Goal: Information Seeking & Learning: Learn about a topic

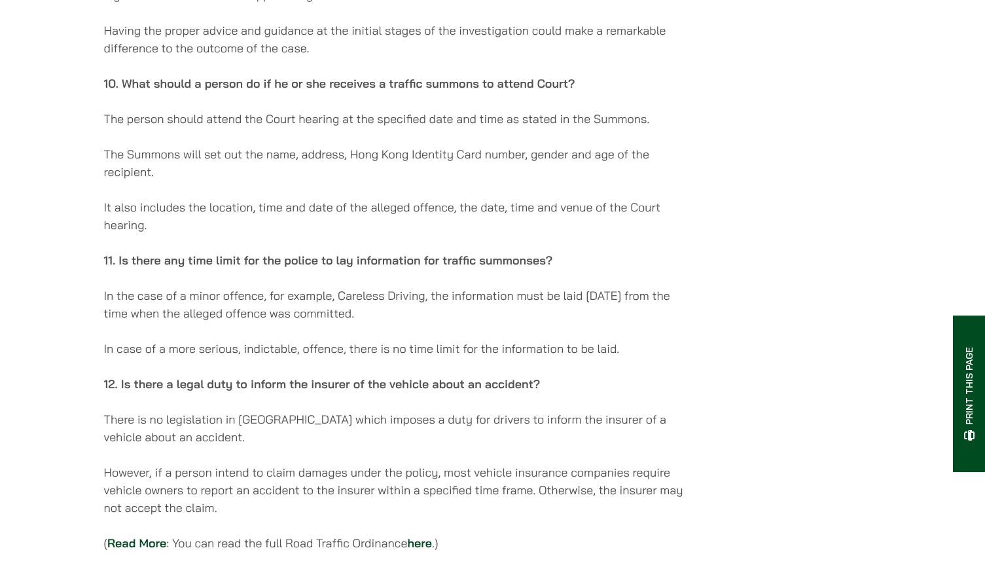
scroll to position [3666, 0]
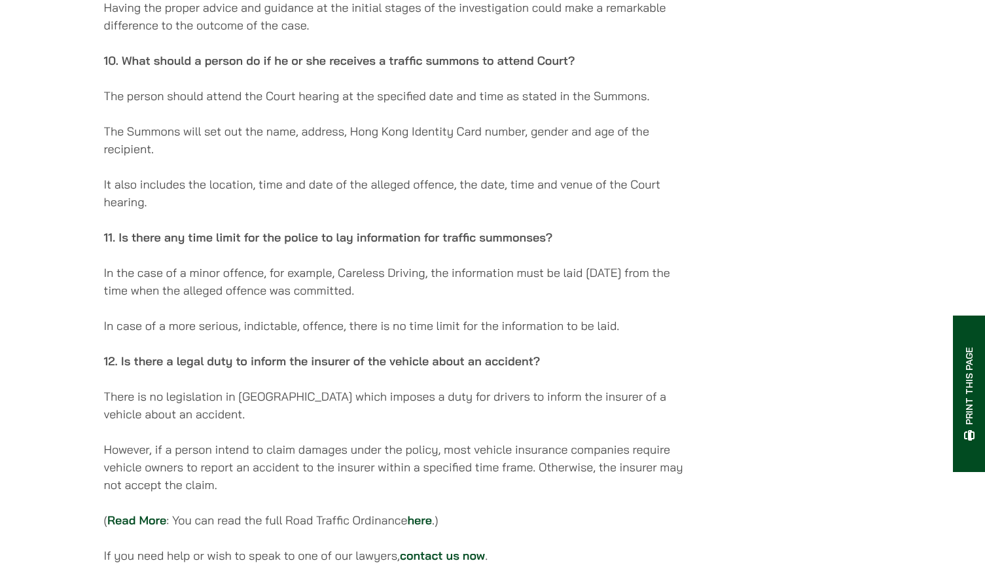
drag, startPoint x: 212, startPoint y: 303, endPoint x: 374, endPoint y: 304, distance: 161.7
click at [374, 299] on p "In the case of a minor offence, for example, Careless Driving, the information …" at bounding box center [395, 281] width 583 height 35
click at [399, 299] on p "In the case of a minor offence, for example, Careless Driving, the information …" at bounding box center [395, 281] width 583 height 35
drag, startPoint x: 449, startPoint y: 278, endPoint x: 374, endPoint y: 300, distance: 77.9
click at [429, 299] on p "In the case of a minor offence, for example, Careless Driving, the information …" at bounding box center [395, 281] width 583 height 35
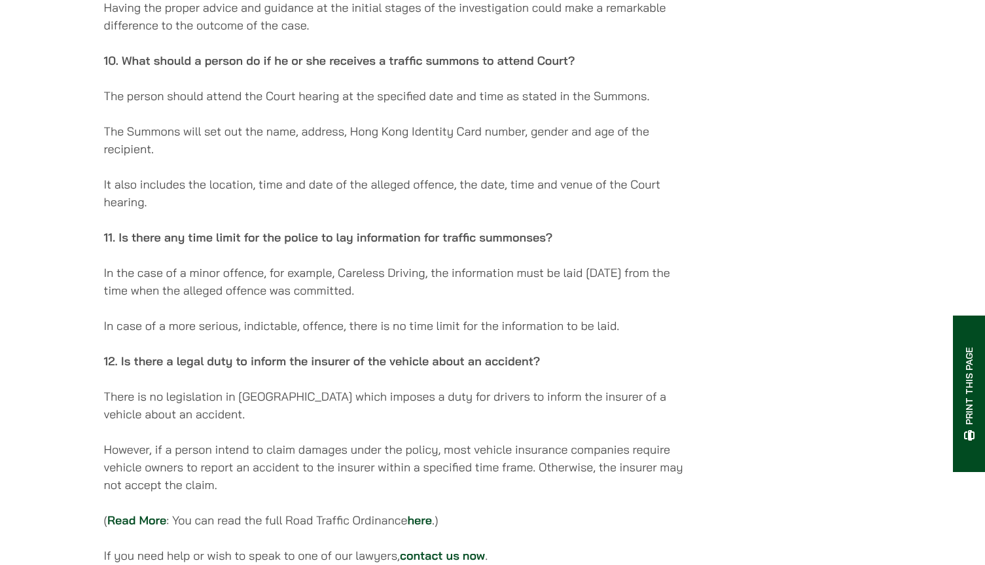
click at [374, 299] on p "In the case of a minor offence, for example, Careless Driving, the information …" at bounding box center [395, 281] width 583 height 35
drag, startPoint x: 429, startPoint y: 285, endPoint x: 457, endPoint y: 296, distance: 30.3
click at [457, 296] on p "In the case of a minor offence, for example, Careless Driving, the information …" at bounding box center [395, 281] width 583 height 35
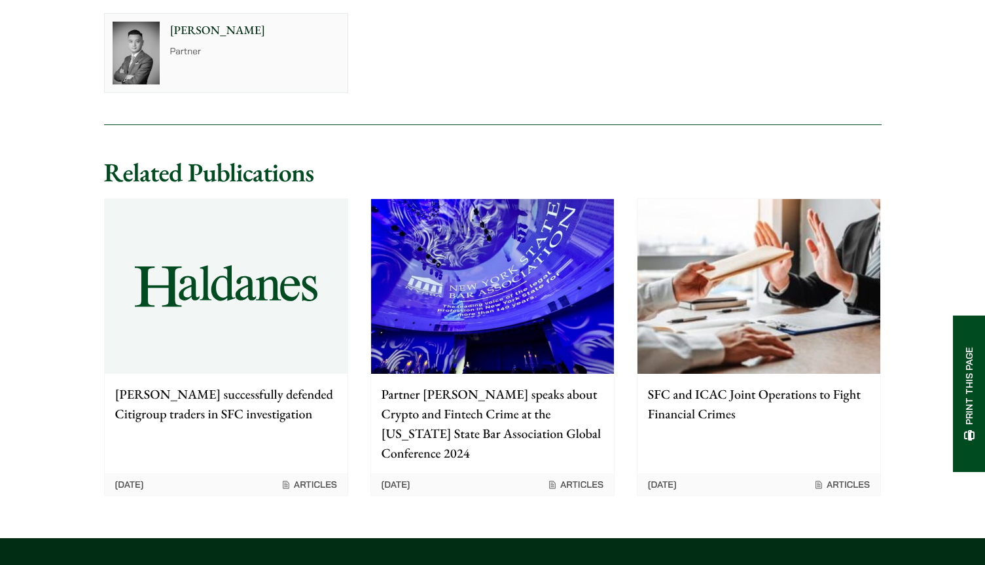
scroll to position [4386, 0]
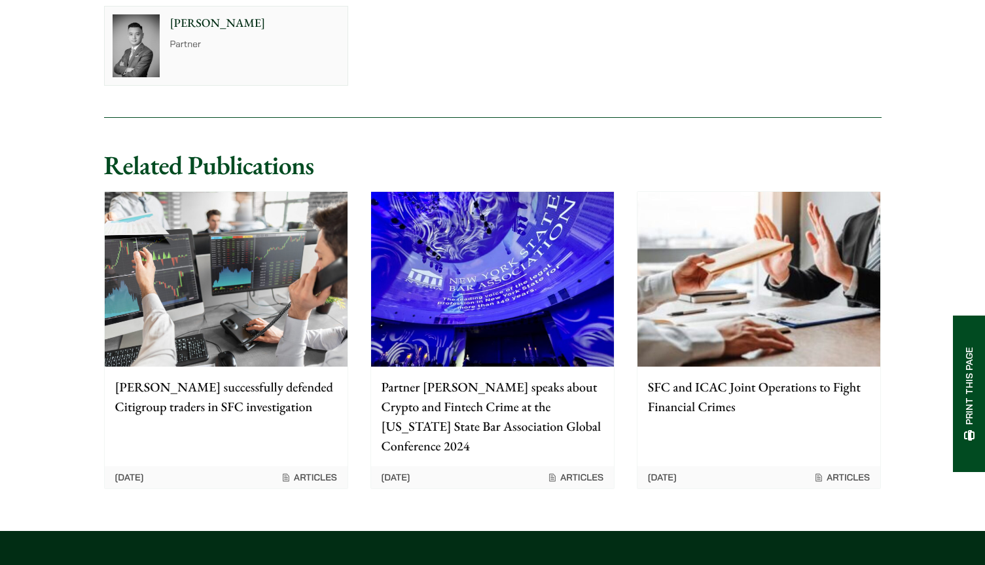
click at [309, 404] on p "[PERSON_NAME] successfully defended Citigroup traders in SFC investigation" at bounding box center [226, 396] width 222 height 39
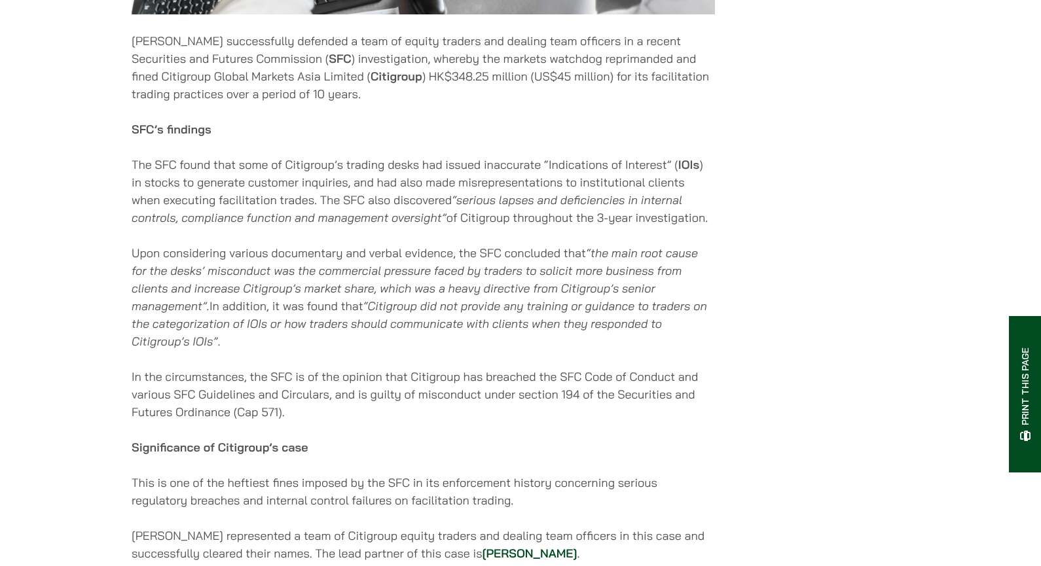
scroll to position [655, 0]
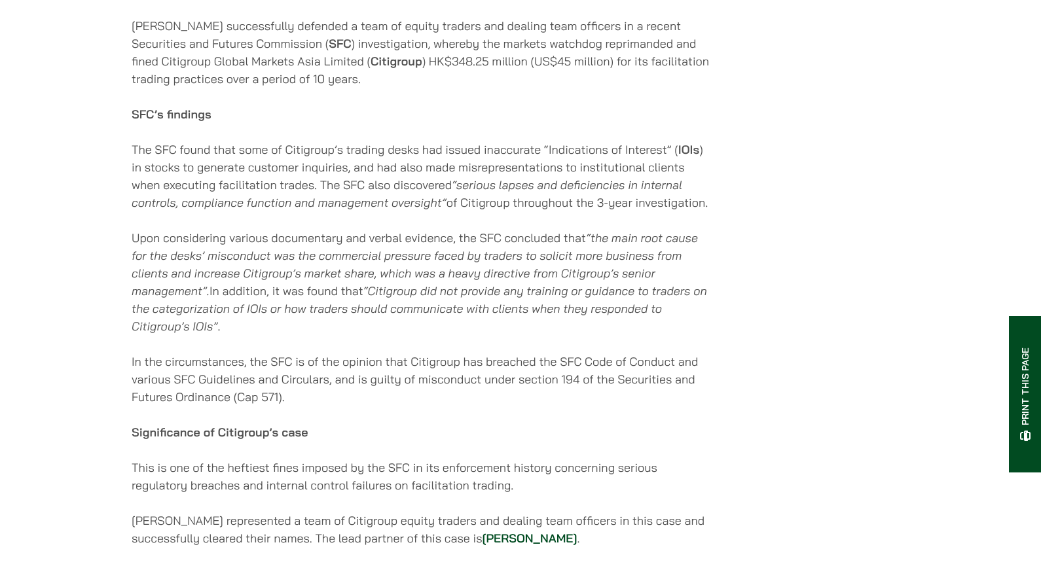
click at [757, 210] on div "03/04/2025 Haldanes successfully defended a team of equity traders and dealing …" at bounding box center [521, 296] width 778 height 1422
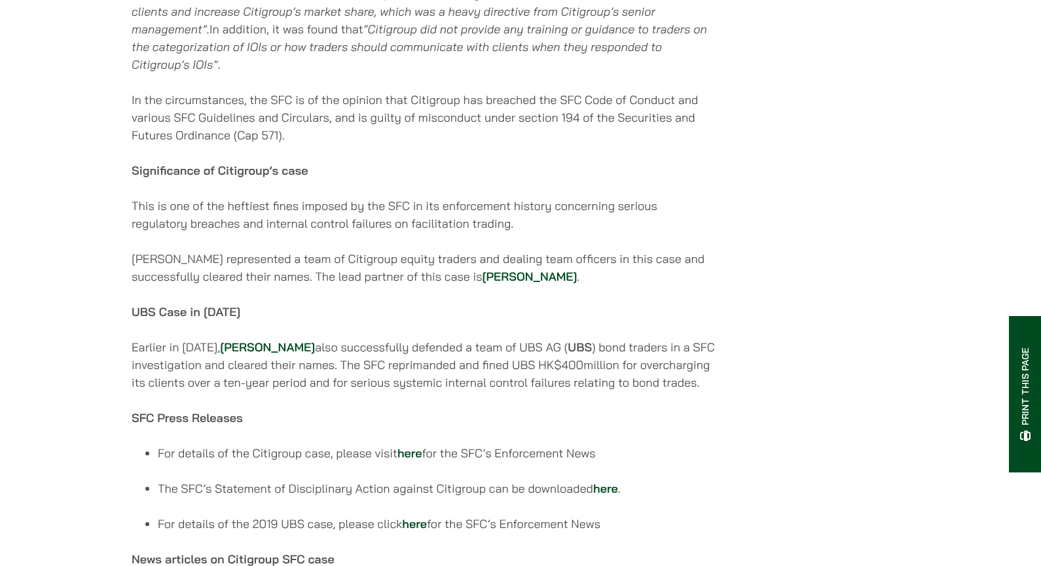
scroll to position [982, 0]
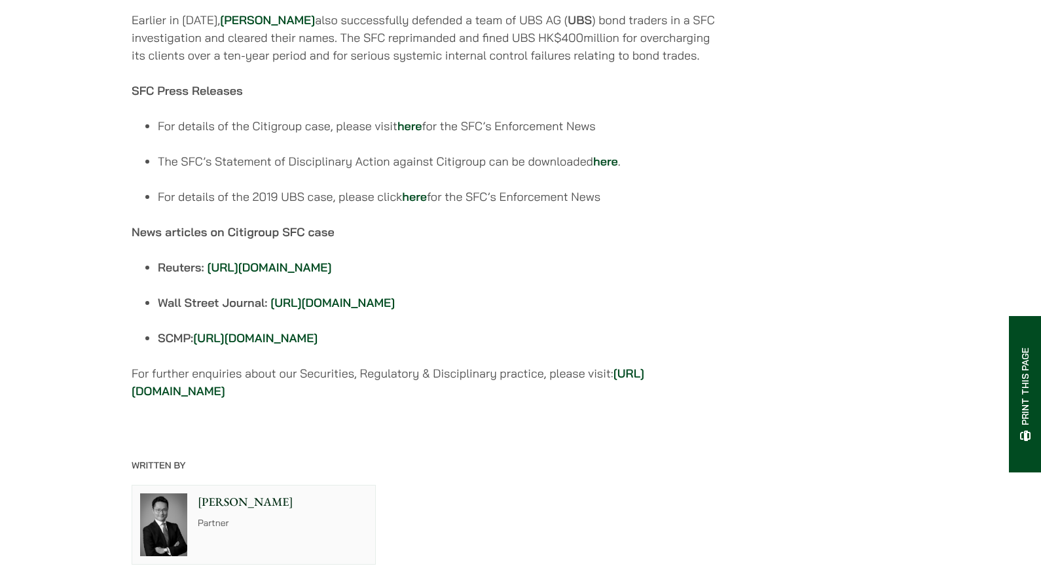
scroll to position [1440, 0]
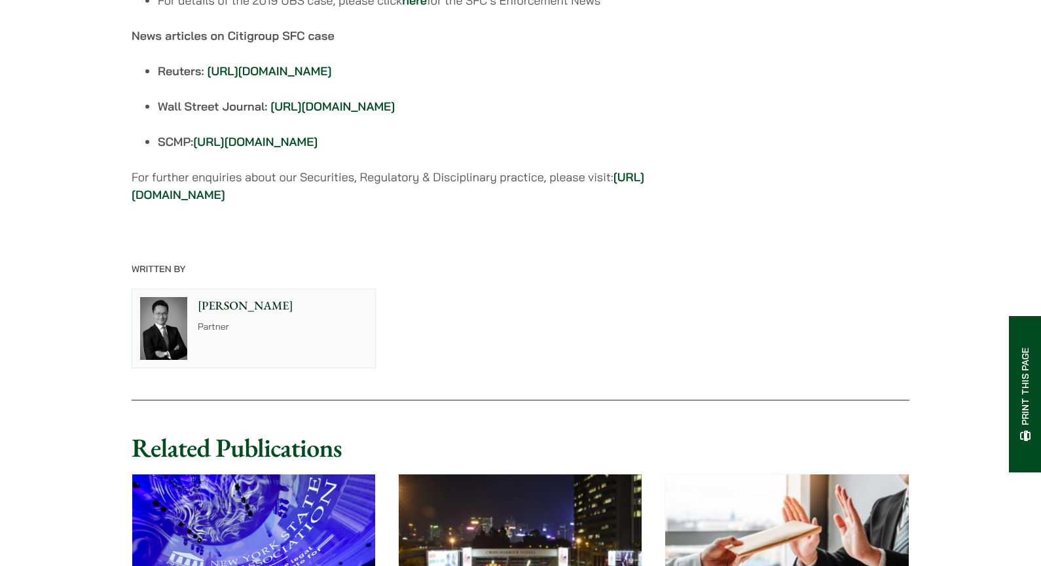
click at [175, 360] on img at bounding box center [163, 328] width 47 height 63
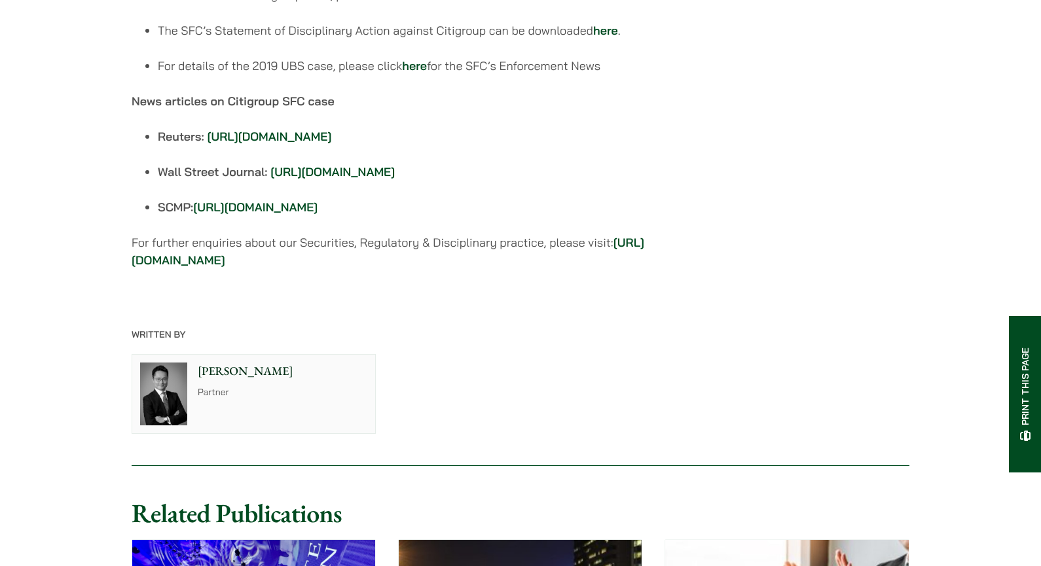
scroll to position [1178, 0]
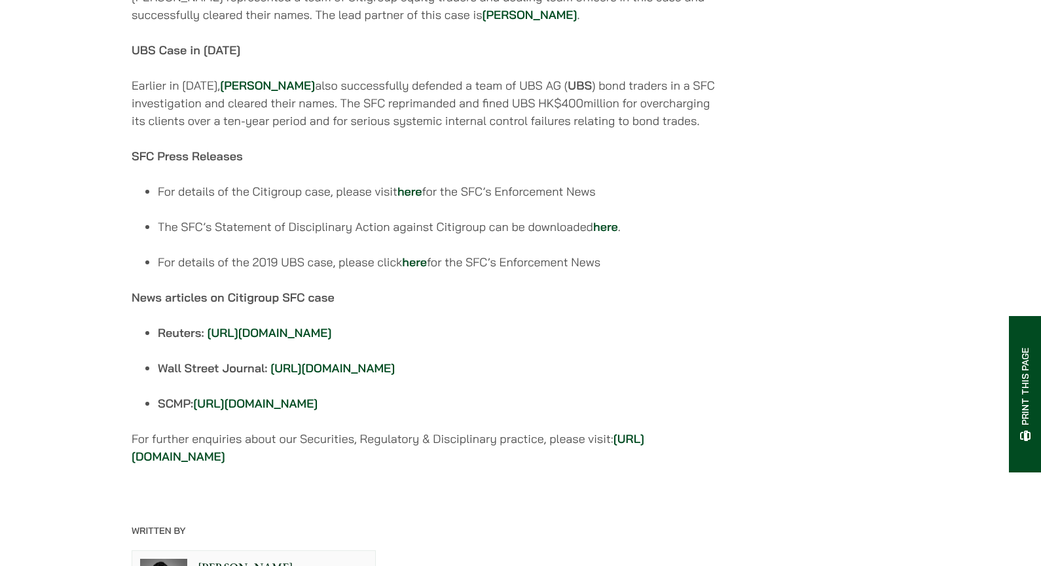
click at [412, 199] on strong "here" at bounding box center [409, 191] width 25 height 15
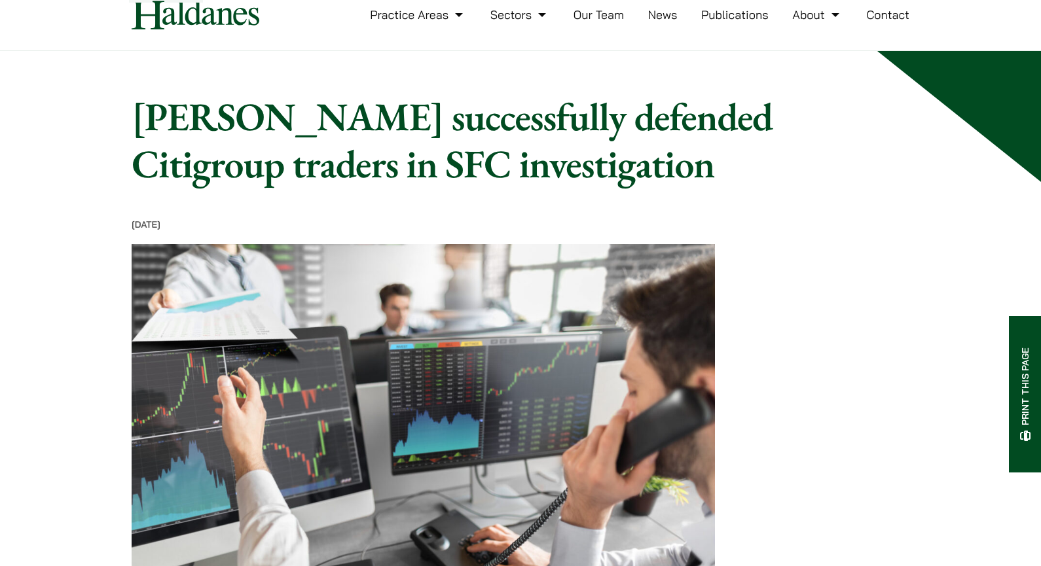
scroll to position [0, 0]
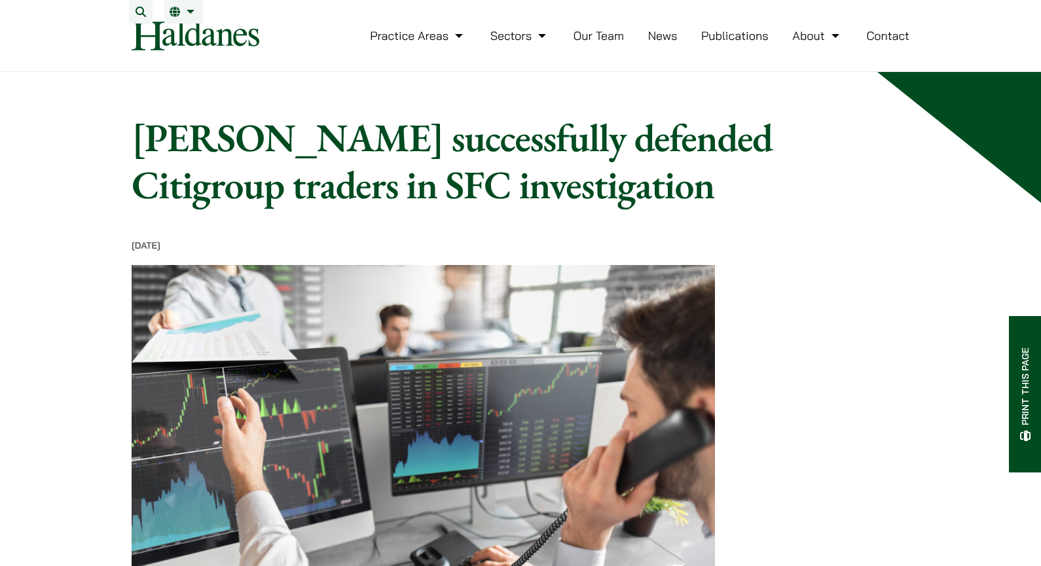
click at [595, 43] on link "Our Team" at bounding box center [598, 35] width 50 height 15
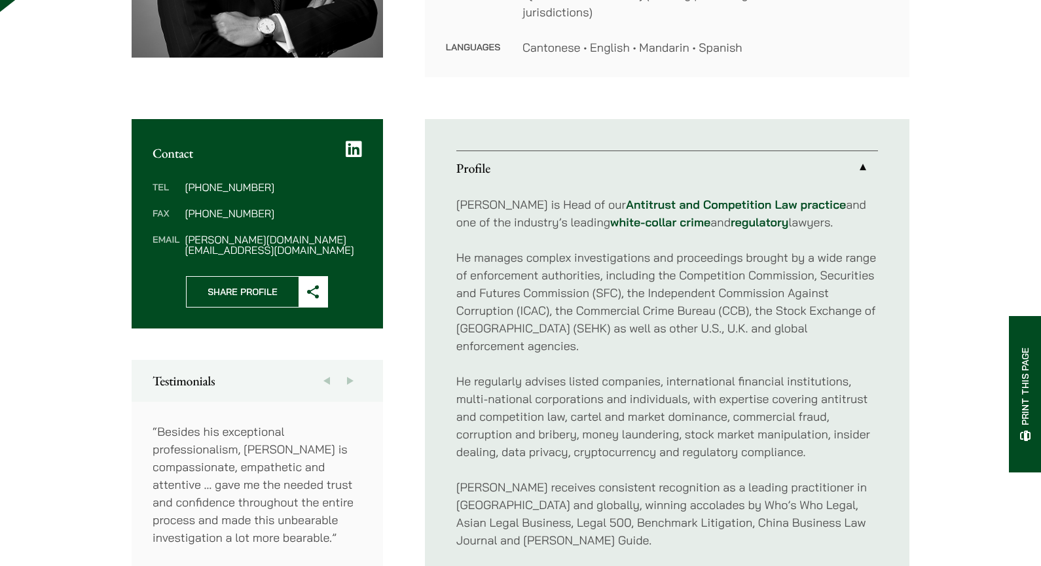
scroll to position [393, 0]
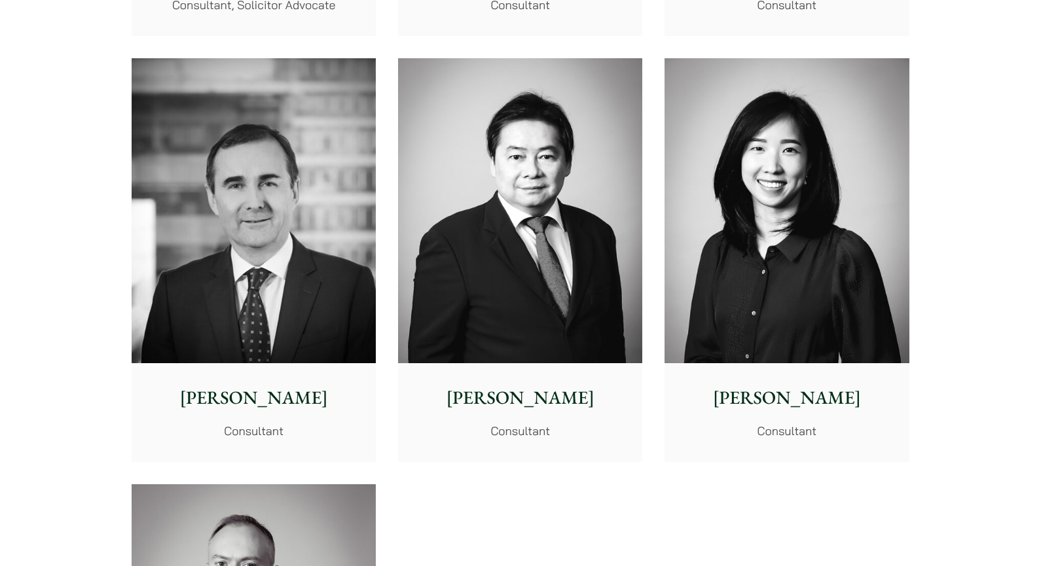
scroll to position [6874, 0]
